Goal: Transaction & Acquisition: Download file/media

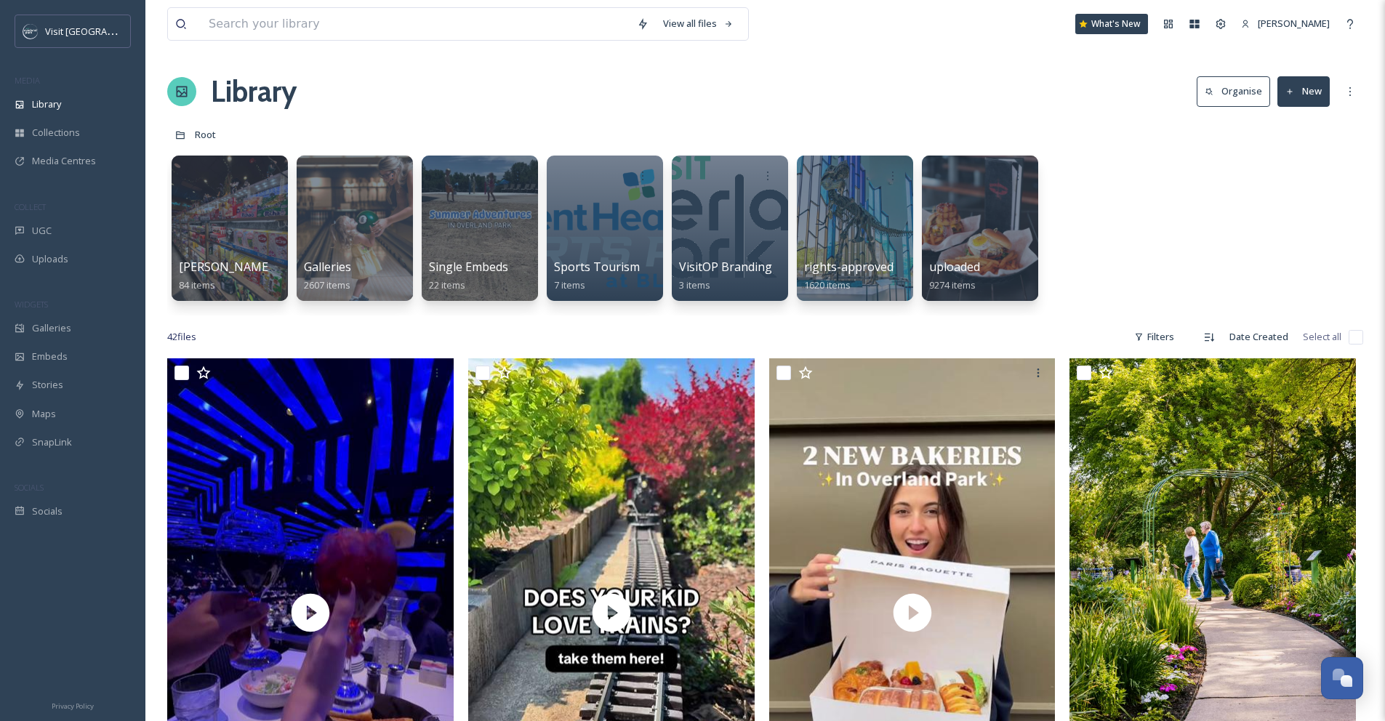
click at [247, 26] on input at bounding box center [415, 24] width 428 height 32
type input "airplane"
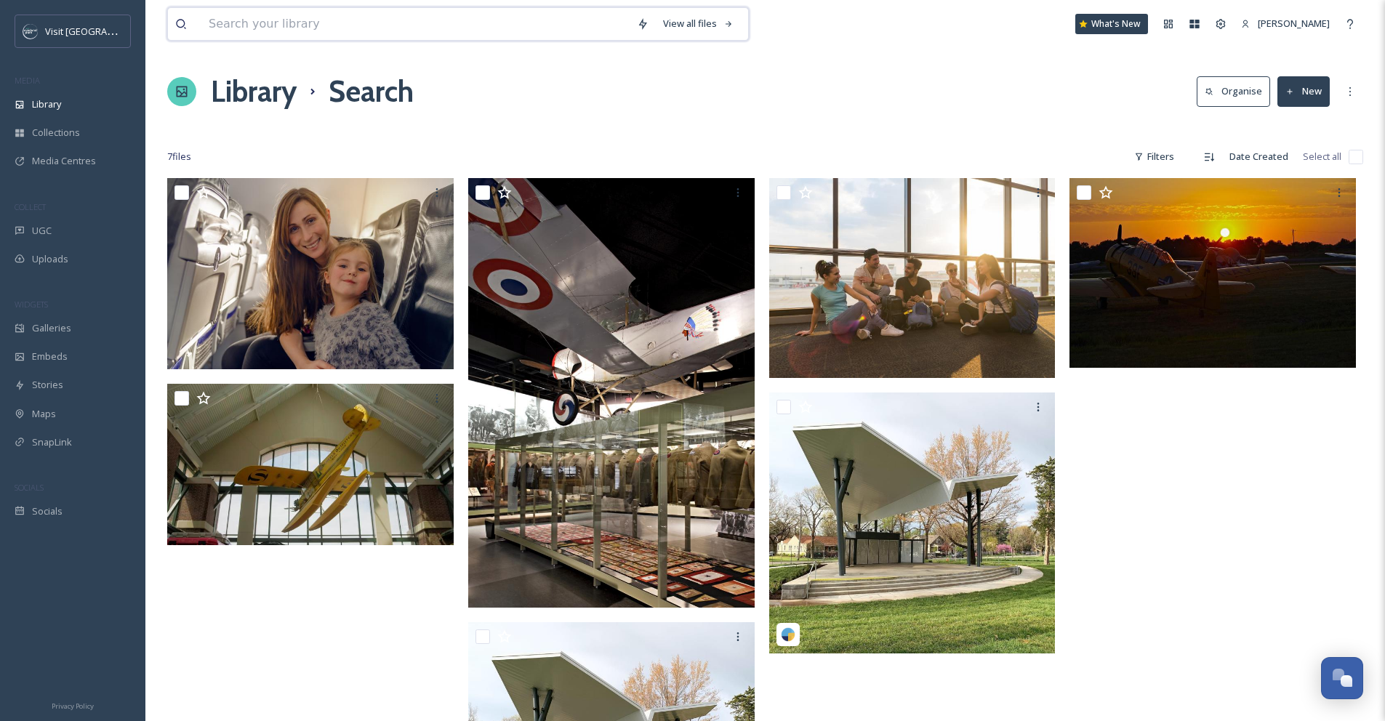
click at [225, 17] on input at bounding box center [415, 24] width 428 height 32
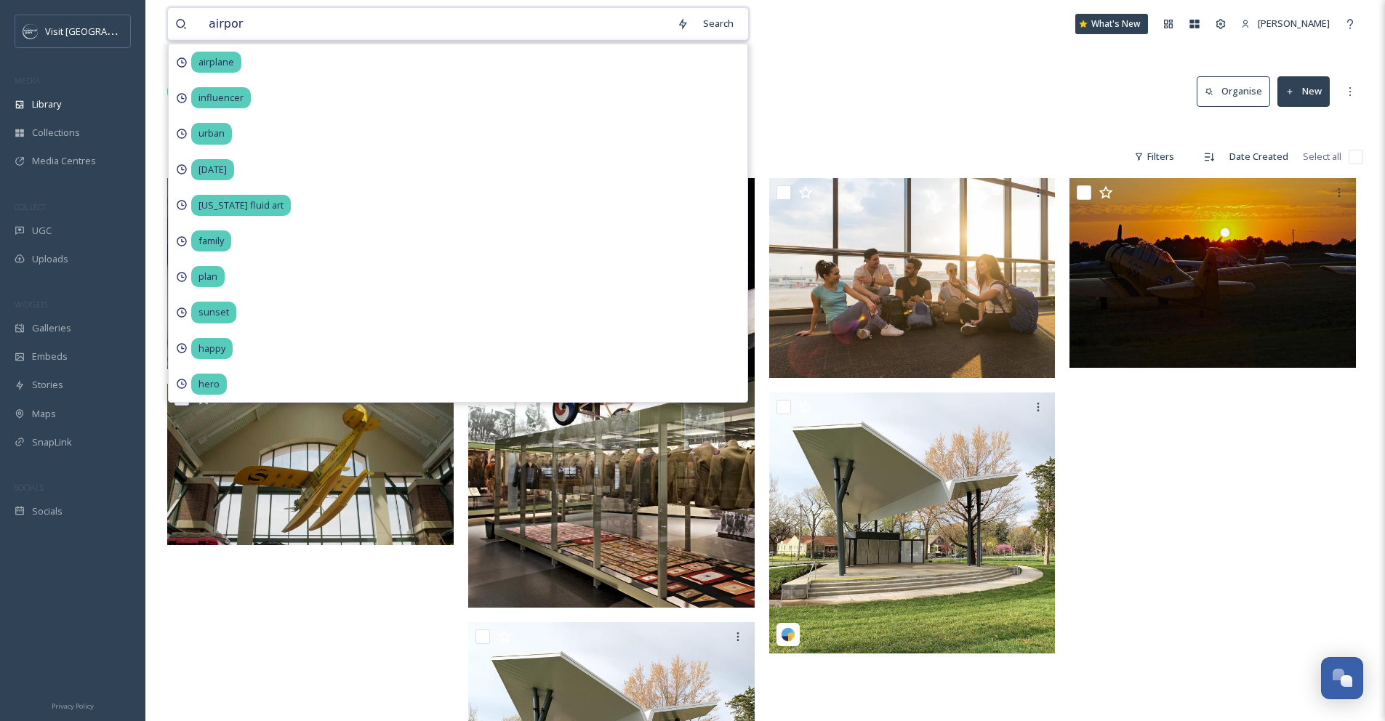
type input "airport"
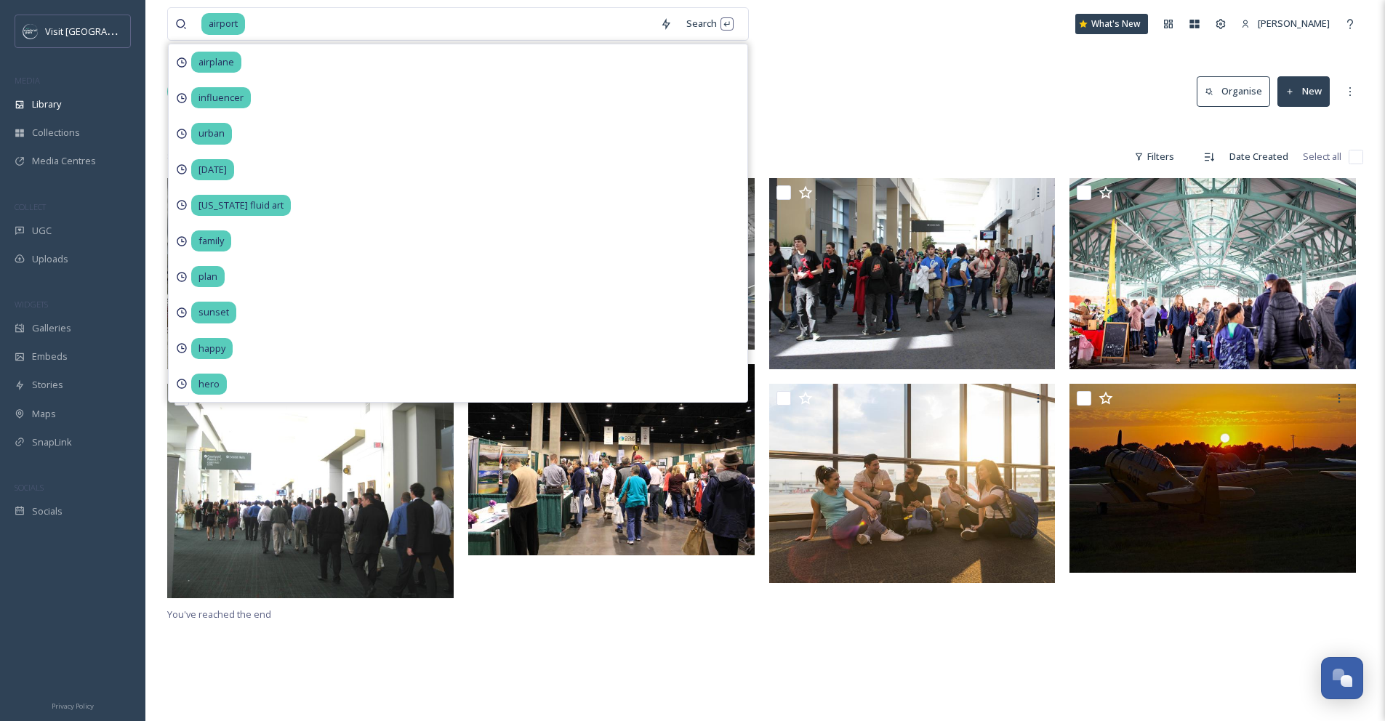
click at [921, 61] on div "airport Search airplane influencer urban [DATE] [US_STATE] fluid art family pla…" at bounding box center [765, 449] width 1240 height 899
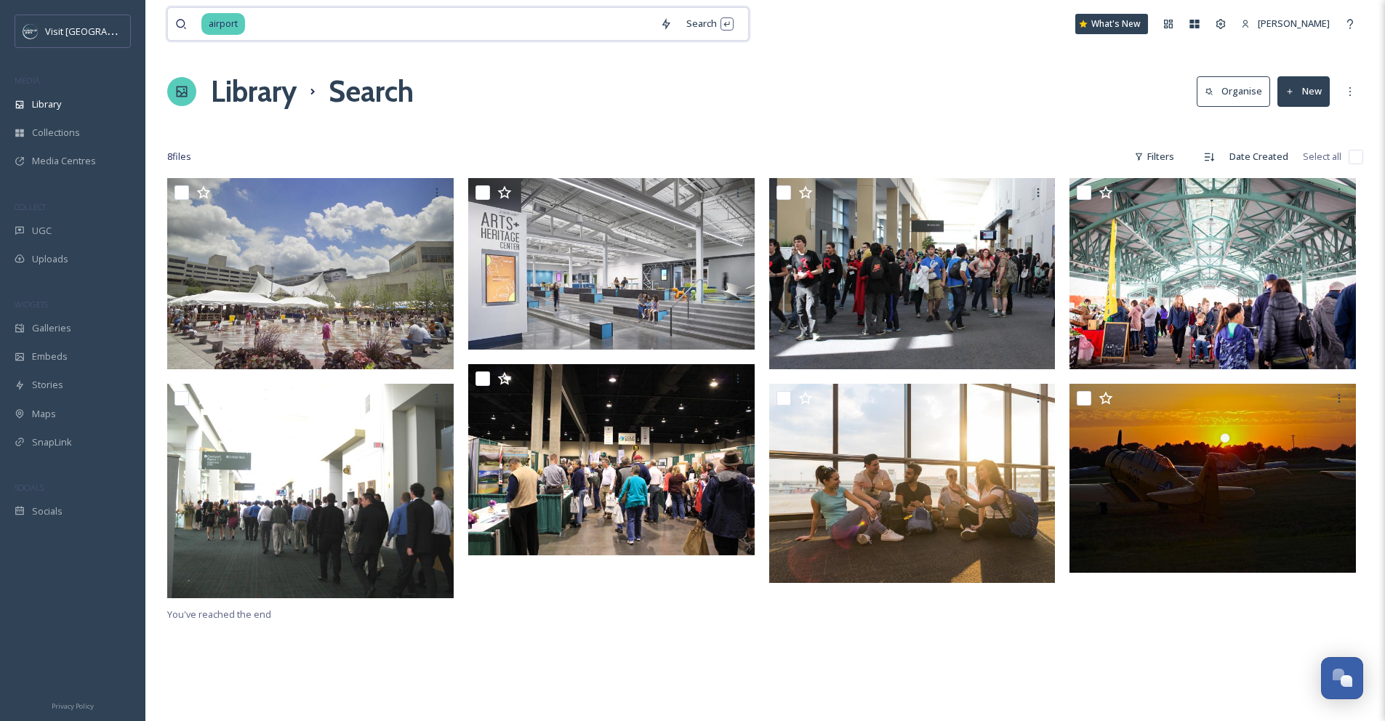
click at [262, 17] on input at bounding box center [450, 24] width 406 height 32
type input "a"
type input "arrive"
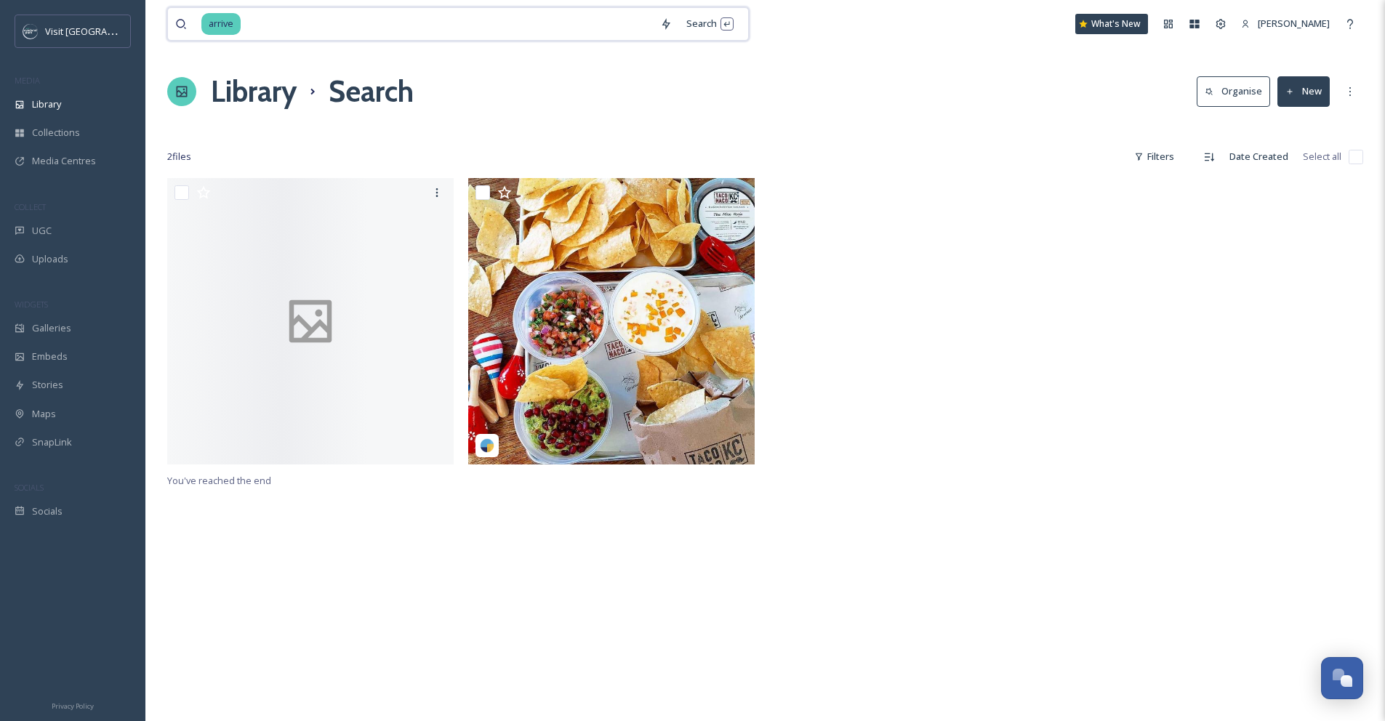
click at [276, 31] on input at bounding box center [447, 24] width 411 height 32
type input "a"
type input "welcome"
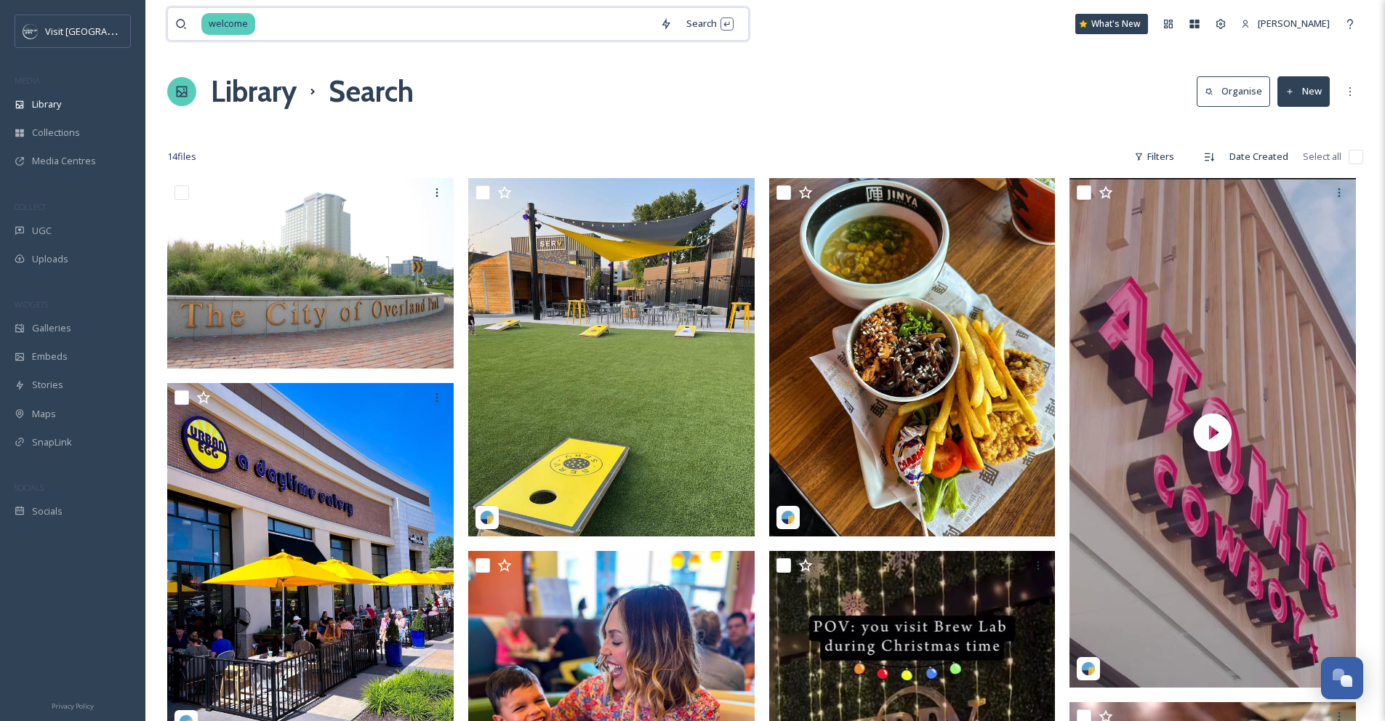
drag, startPoint x: 269, startPoint y: 17, endPoint x: 196, endPoint y: 19, distance: 73.5
click at [196, 18] on div "welcome" at bounding box center [414, 24] width 478 height 32
type input "w"
type input "drive"
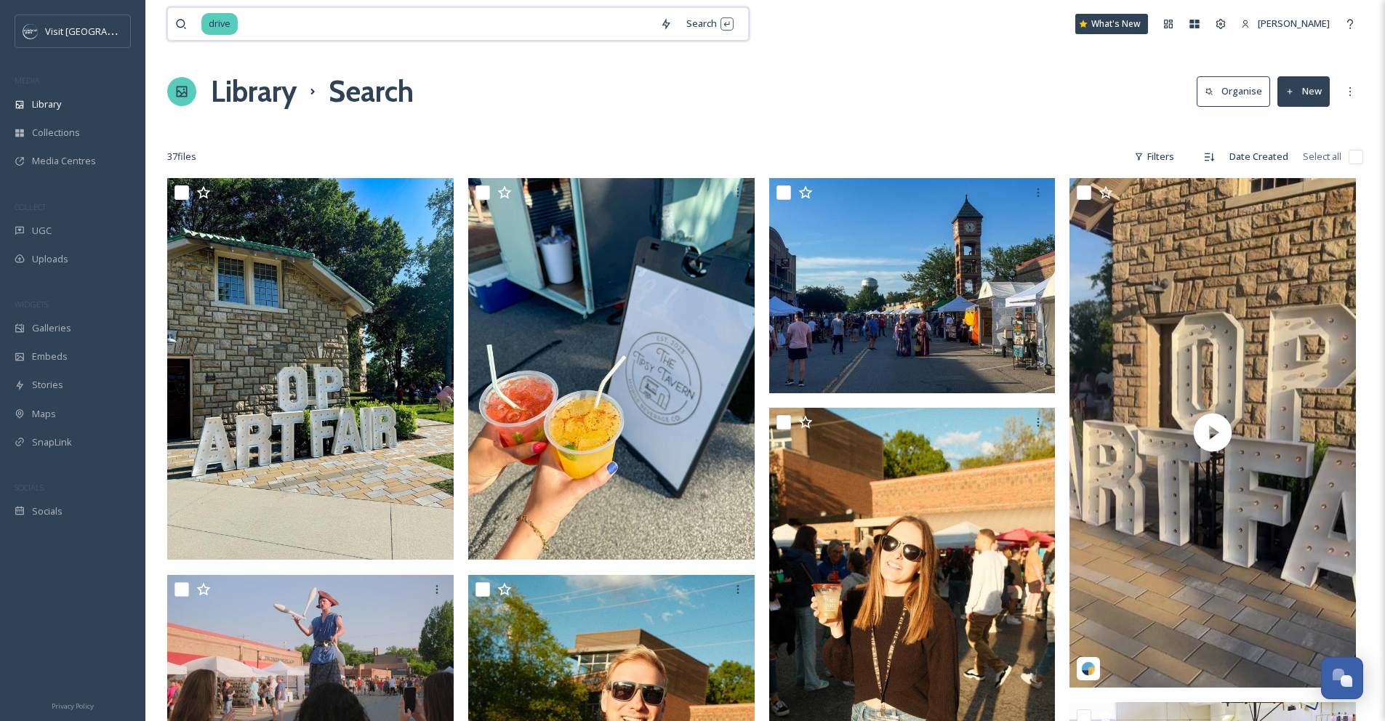
drag, startPoint x: 310, startPoint y: 28, endPoint x: 191, endPoint y: 20, distance: 120.2
click at [191, 20] on div "drive" at bounding box center [414, 24] width 478 height 32
type input "d"
type input "car"
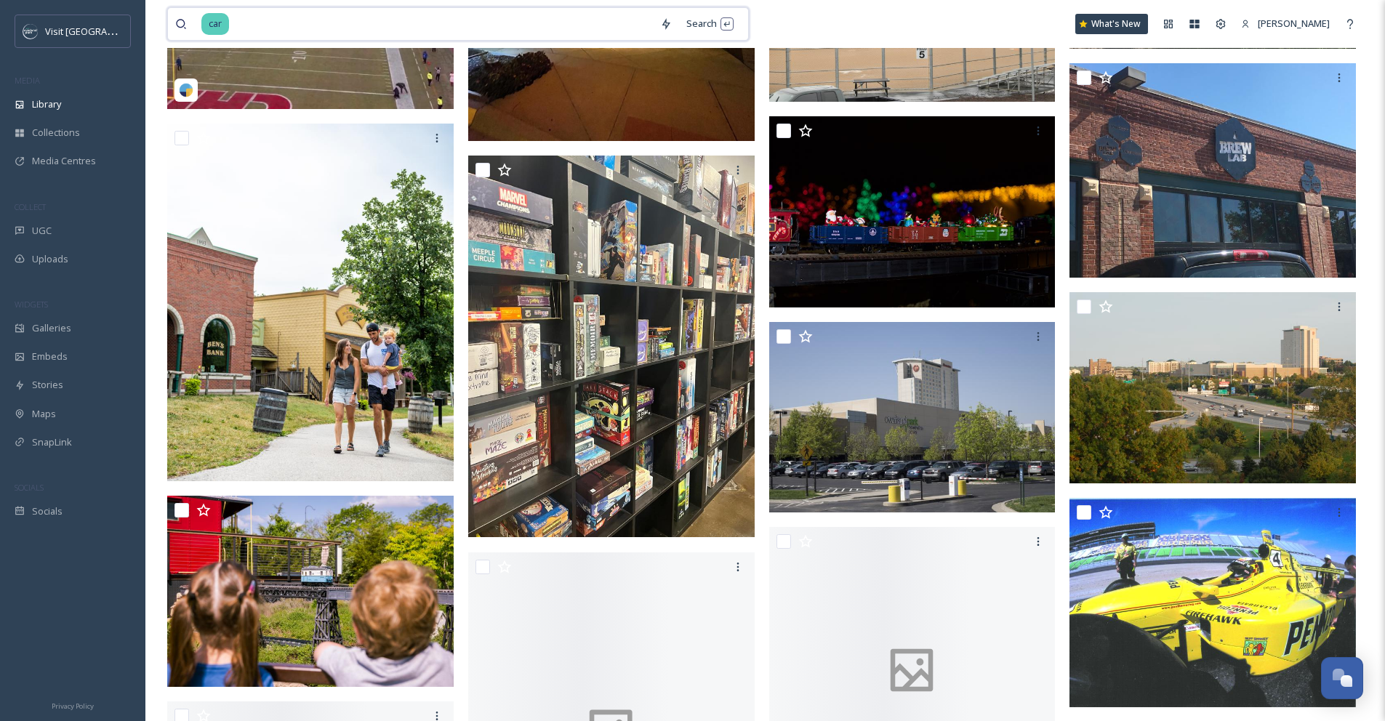
scroll to position [1406, 0]
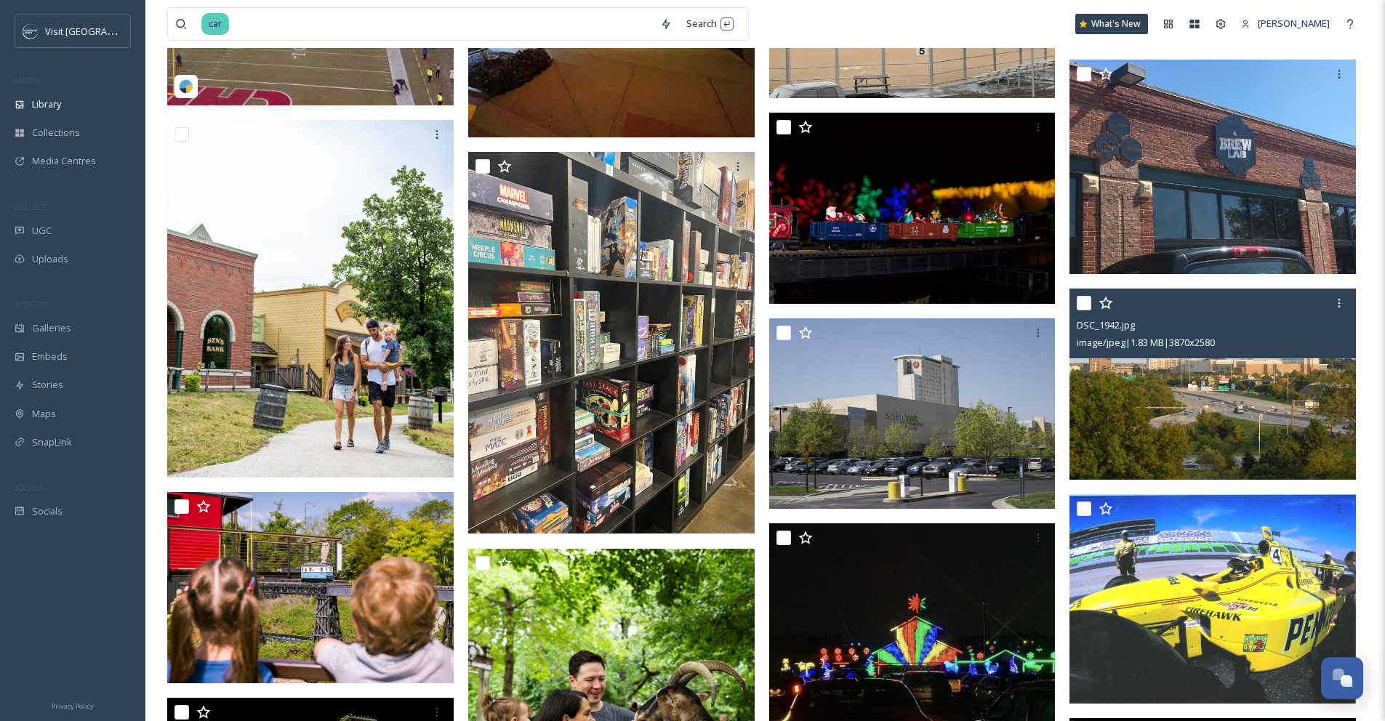
click at [1178, 406] on img at bounding box center [1213, 384] width 286 height 191
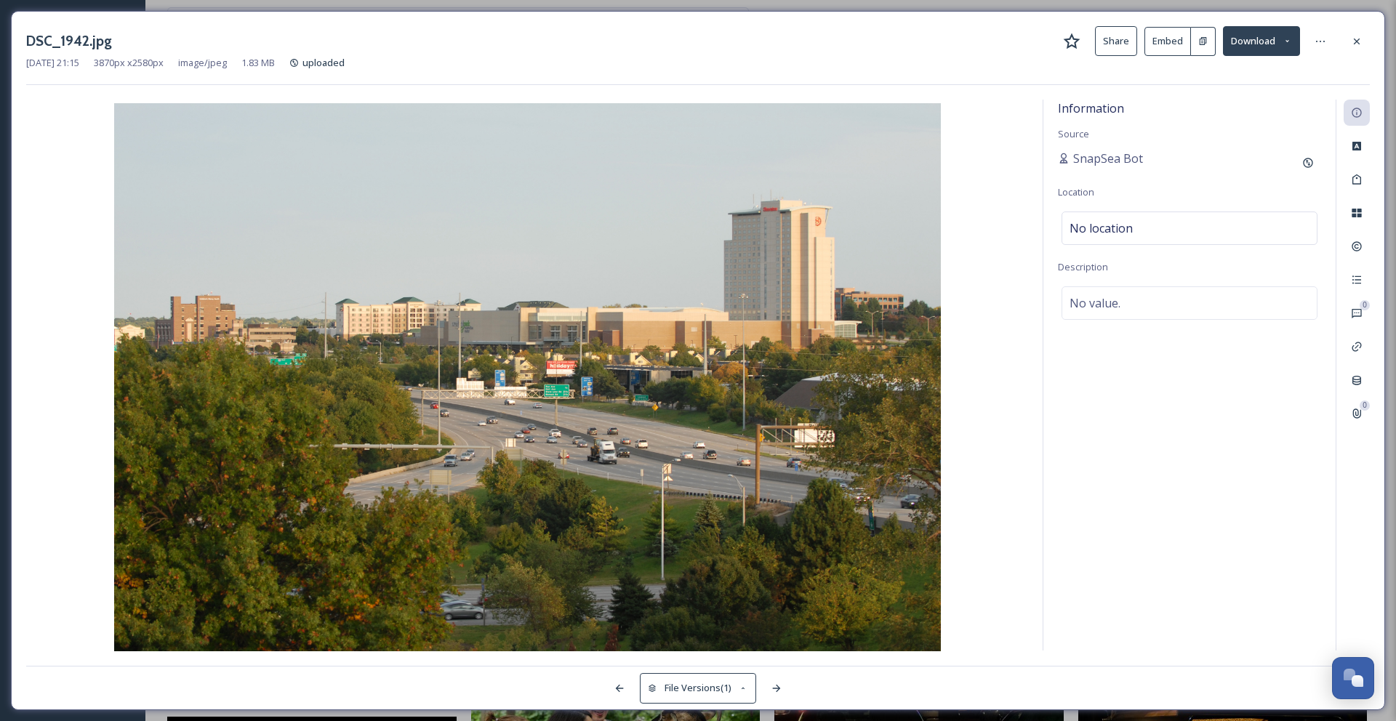
click at [1264, 42] on button "Download" at bounding box center [1261, 41] width 77 height 30
click at [1258, 73] on span "Download Original (3870 x 2580)" at bounding box center [1223, 75] width 137 height 14
click at [1361, 42] on icon at bounding box center [1357, 42] width 12 height 12
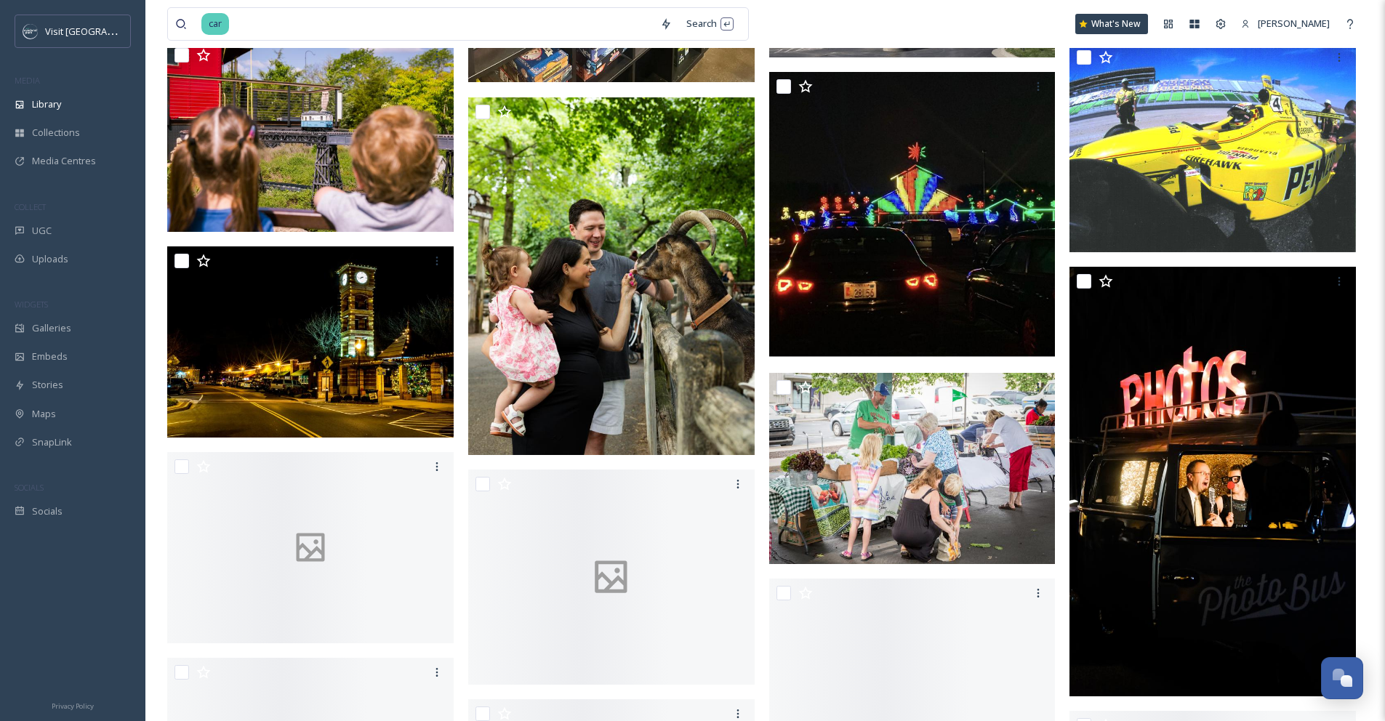
scroll to position [1937, 0]
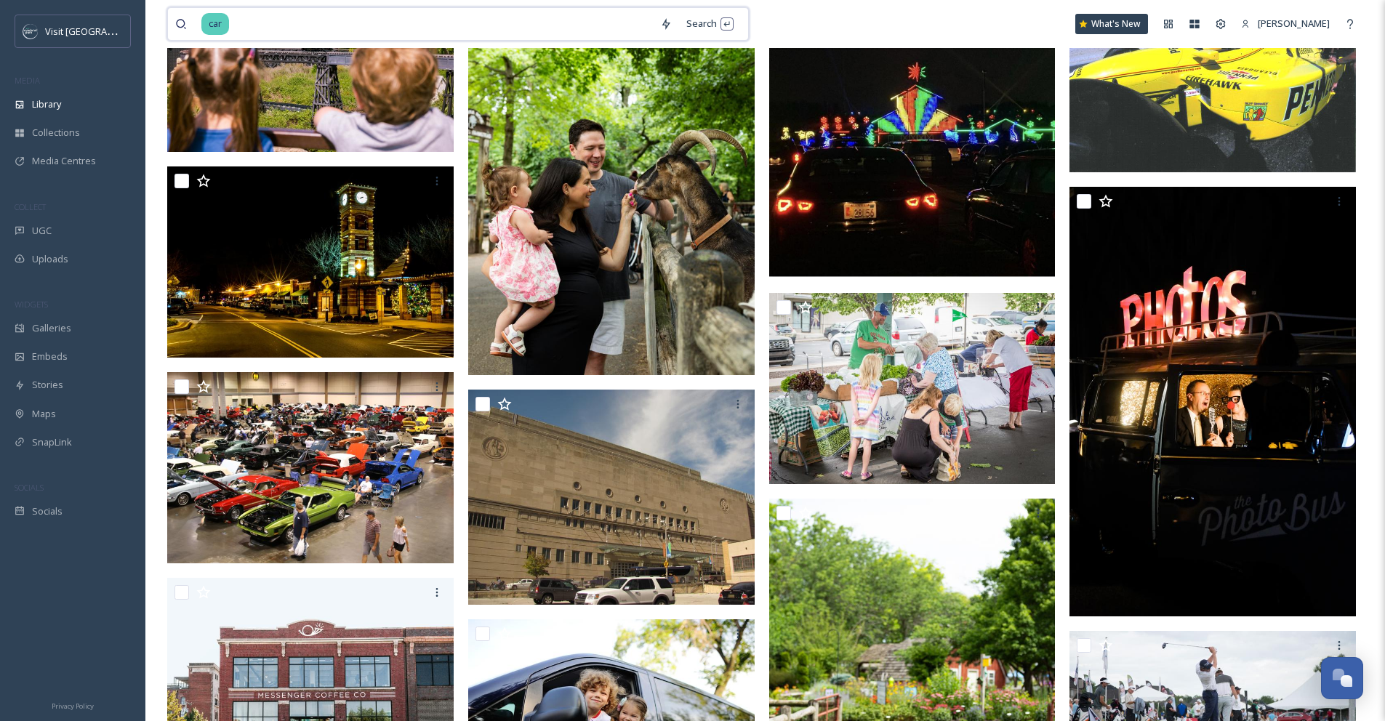
click at [257, 34] on input at bounding box center [442, 24] width 422 height 32
type input "c"
type input "bus"
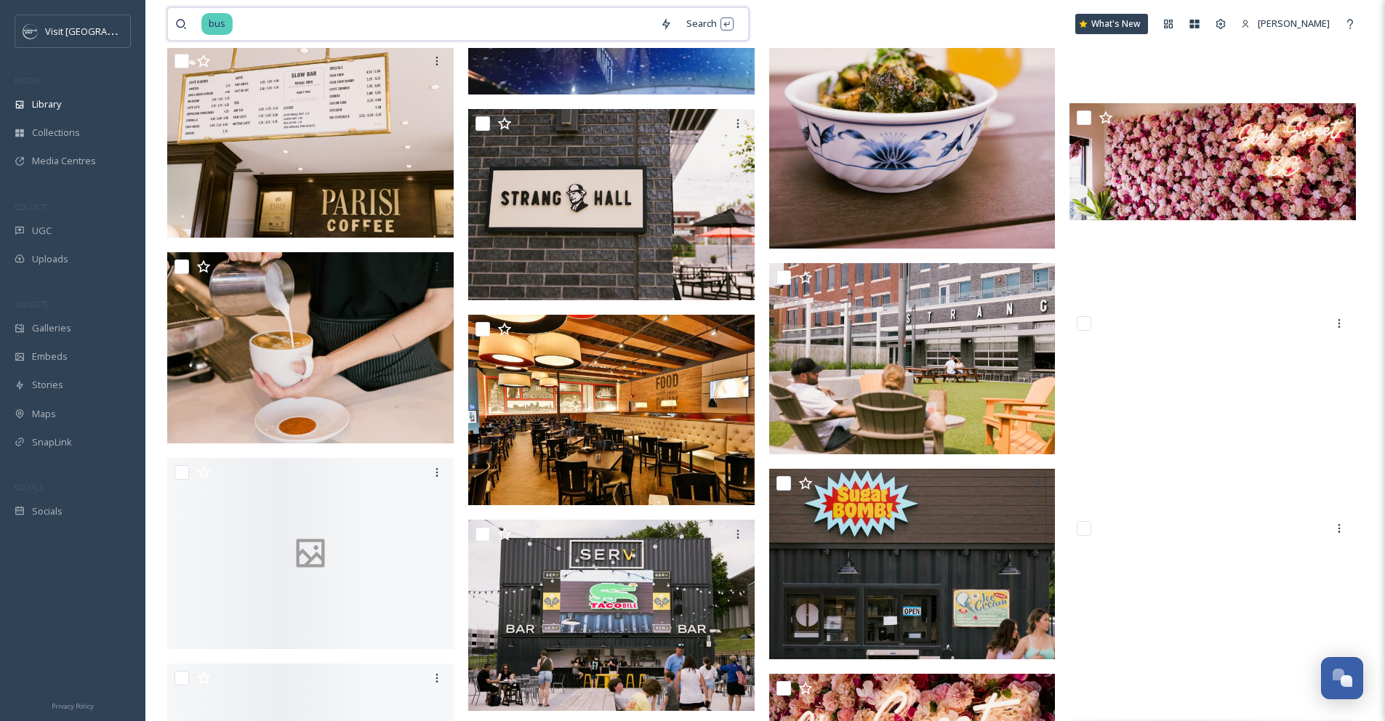
scroll to position [4739, 0]
